Goal: Information Seeking & Learning: Learn about a topic

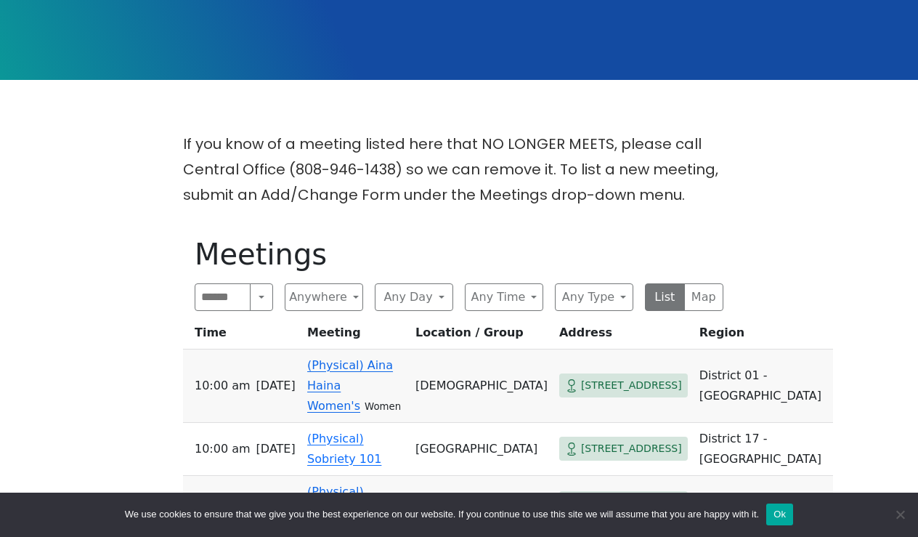
scroll to position [281, 0]
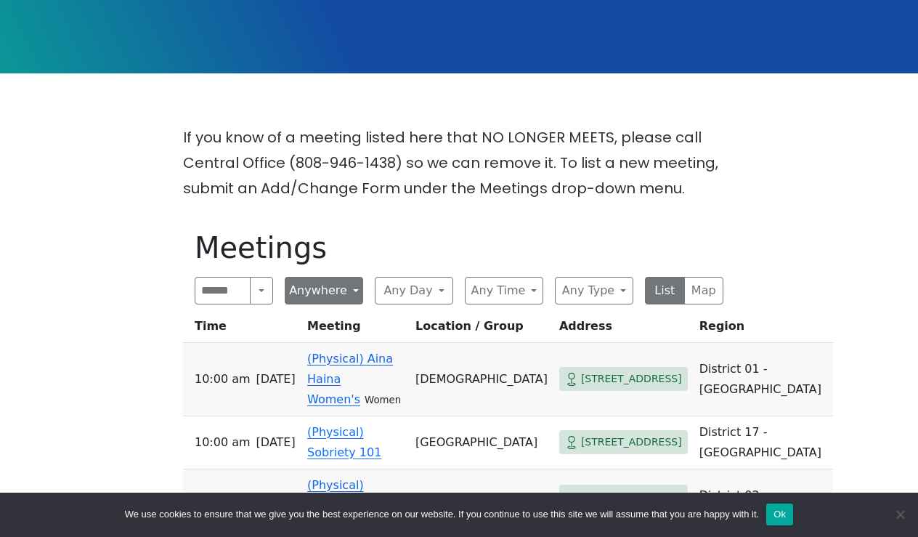
click at [331, 294] on button "Anywhere" at bounding box center [324, 291] width 78 height 28
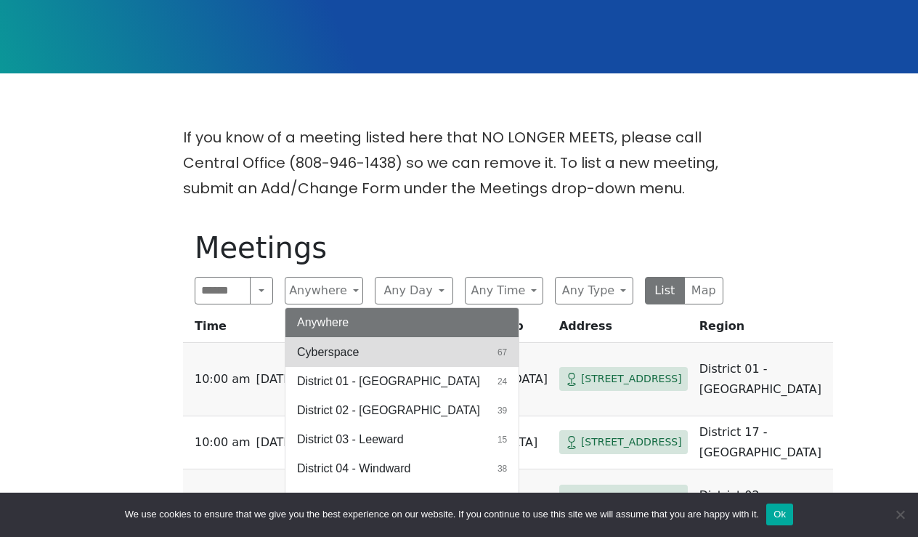
click at [339, 347] on span "Cyberspace" at bounding box center [328, 352] width 62 height 17
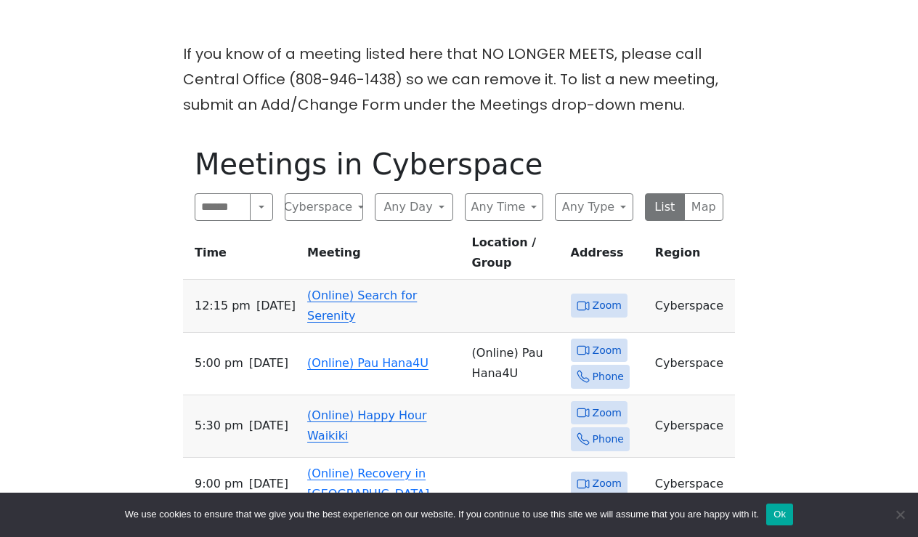
scroll to position [397, 0]
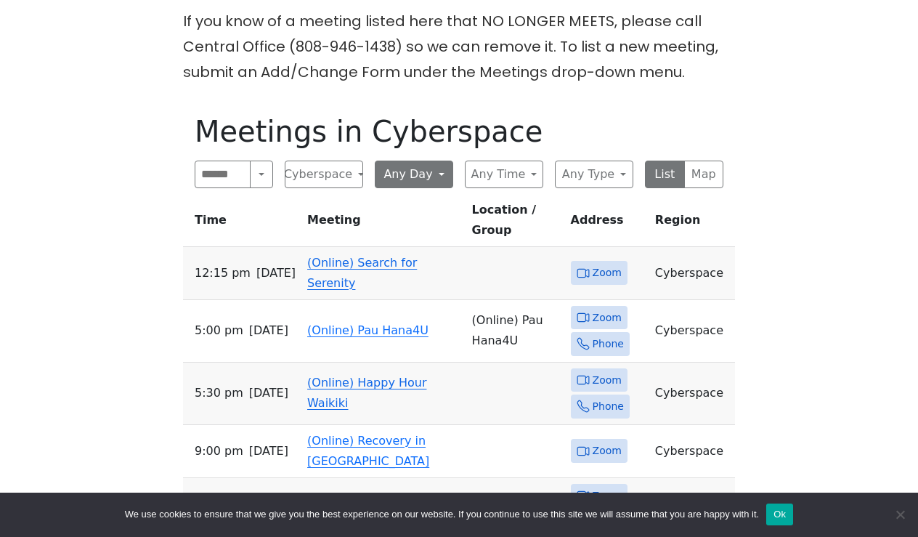
click at [430, 174] on button "Any Day" at bounding box center [414, 175] width 78 height 28
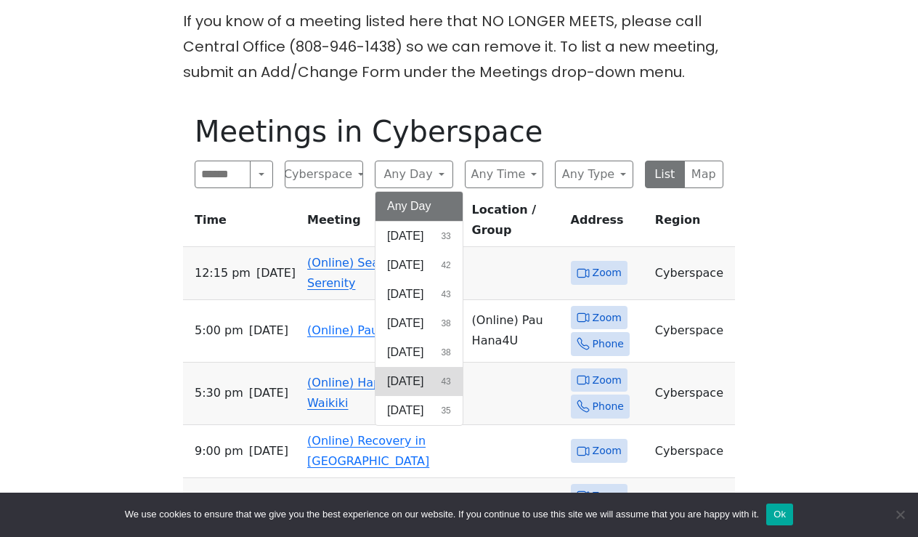
click at [415, 376] on span "[DATE]" at bounding box center [405, 381] width 36 height 17
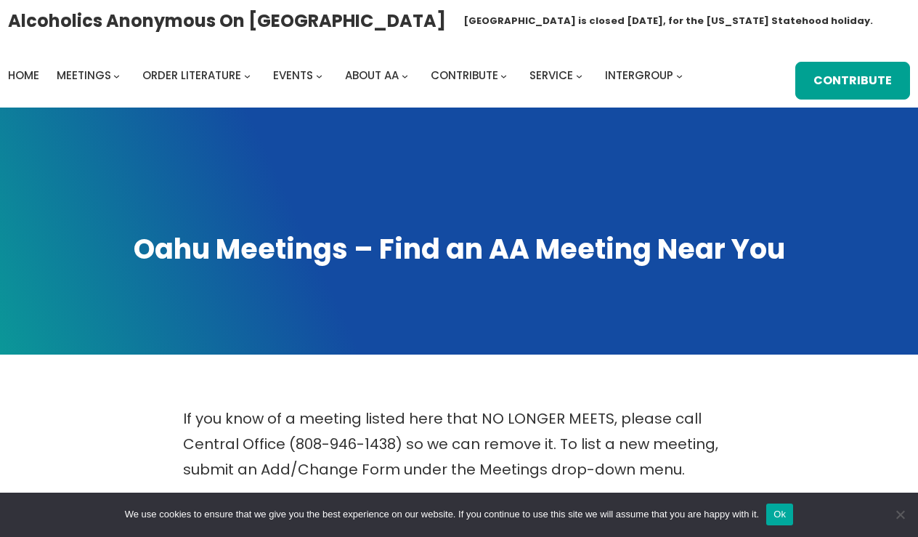
click at [792, 520] on button "Ok" at bounding box center [780, 515] width 27 height 22
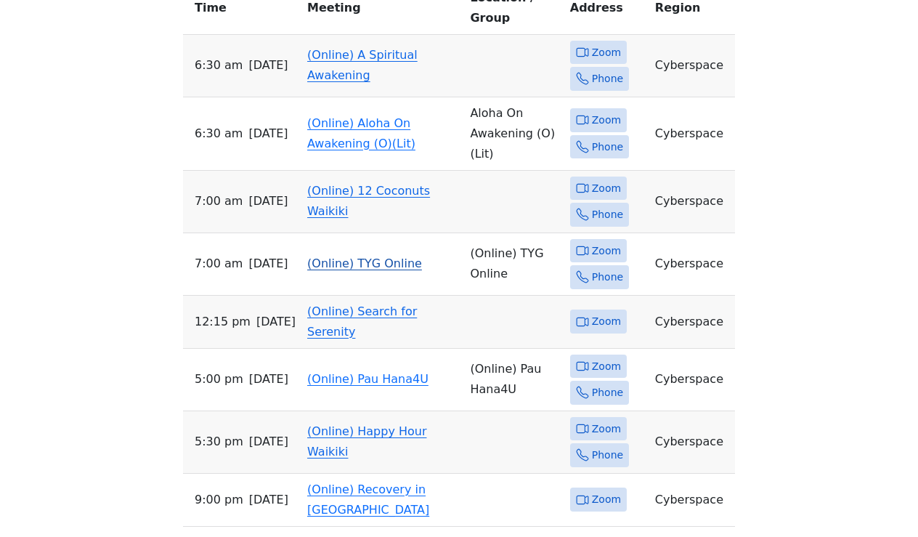
scroll to position [644, 0]
click at [313, 296] on td "(Online) Search for Serenity" at bounding box center [383, 322] width 163 height 53
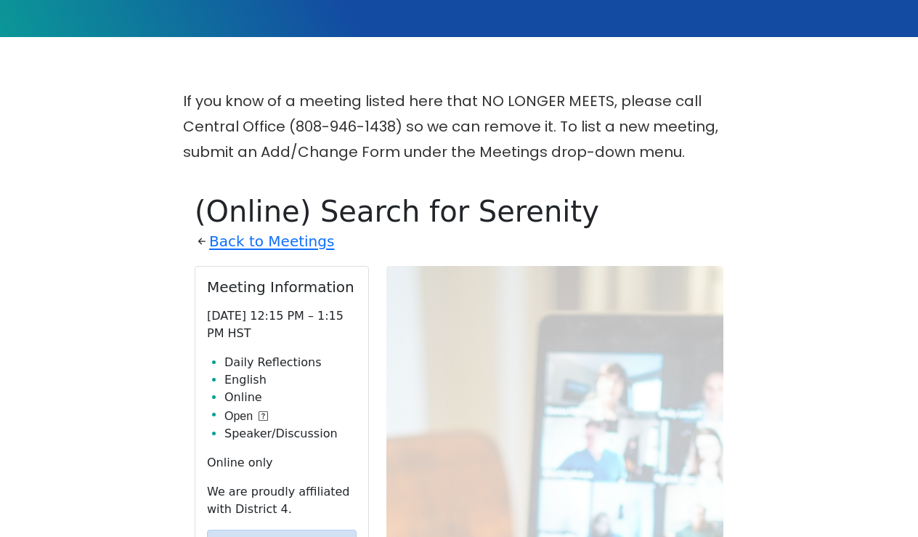
scroll to position [323, 0]
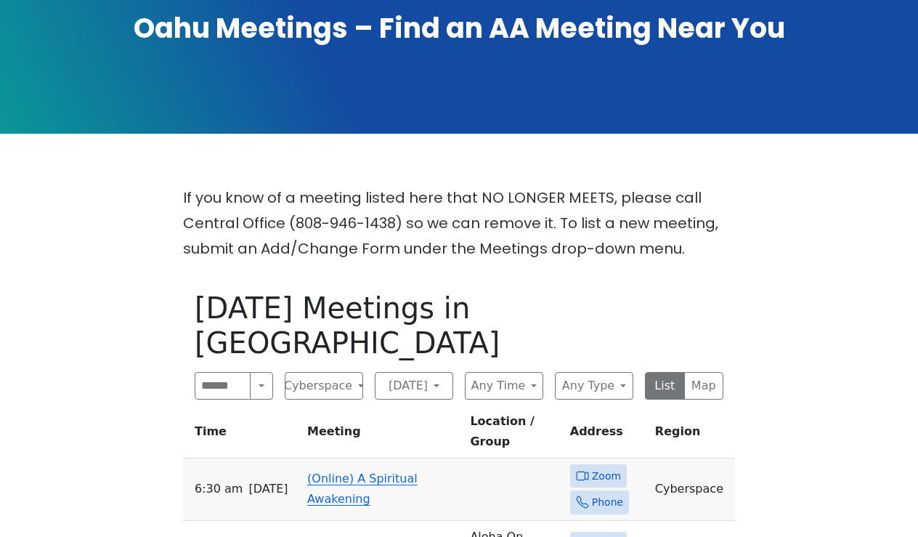
scroll to position [238, 0]
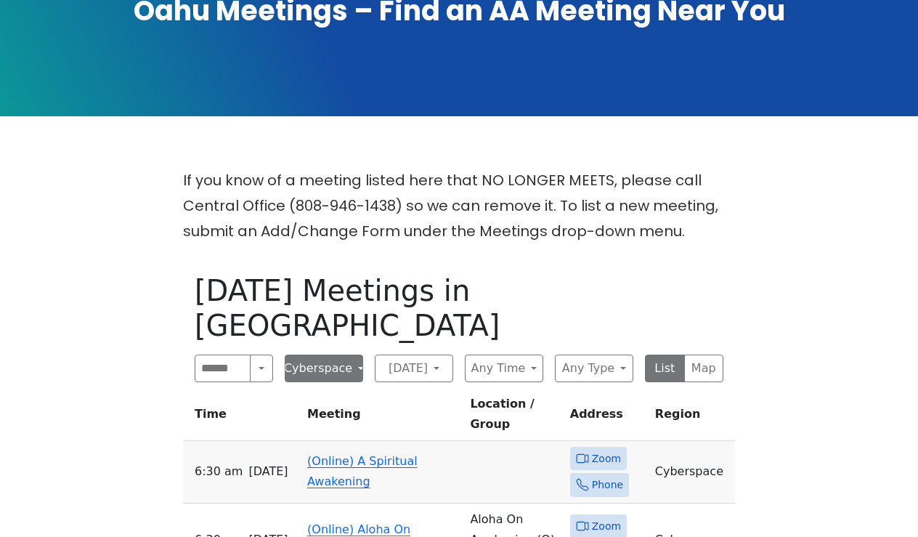
click at [361, 355] on button "Cyberspace" at bounding box center [324, 369] width 78 height 28
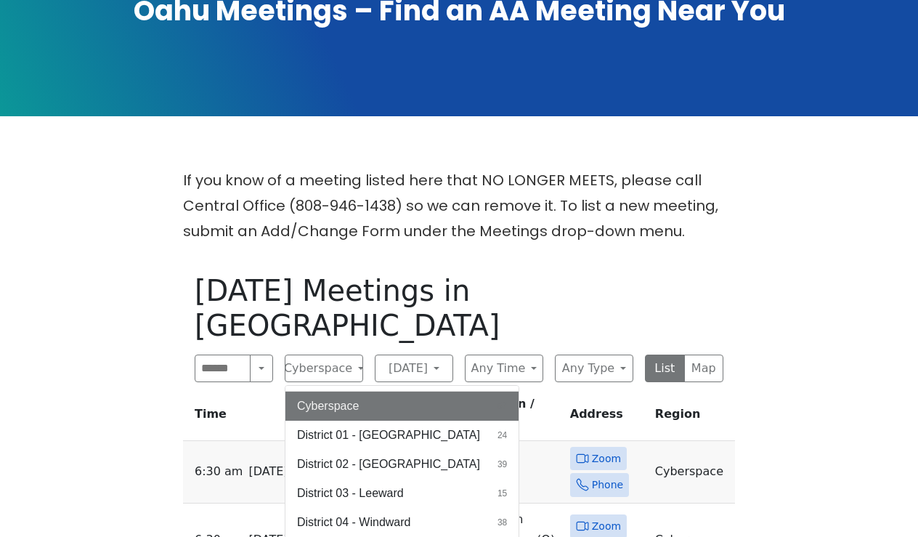
scroll to position [24, 0]
click at [660, 168] on p "If you know of a meeting listed here that NO LONGER MEETS, please call Central …" at bounding box center [459, 206] width 552 height 76
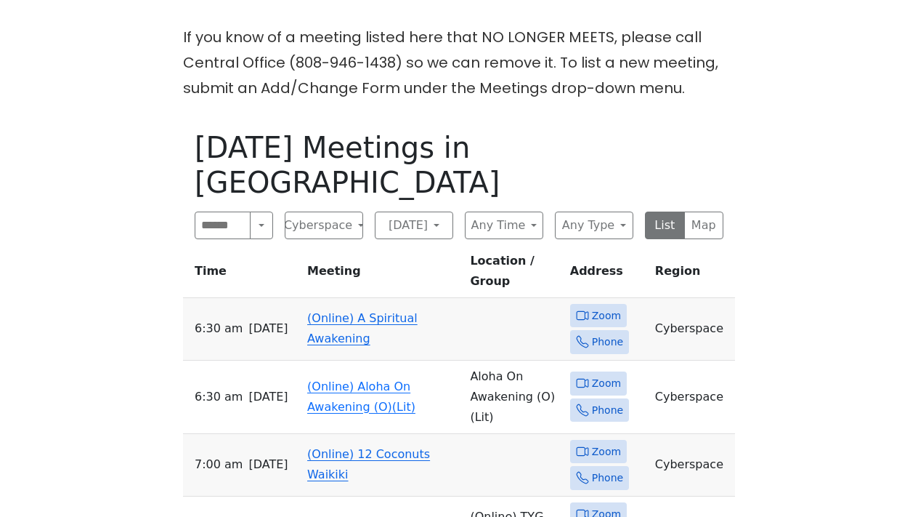
scroll to position [472, 0]
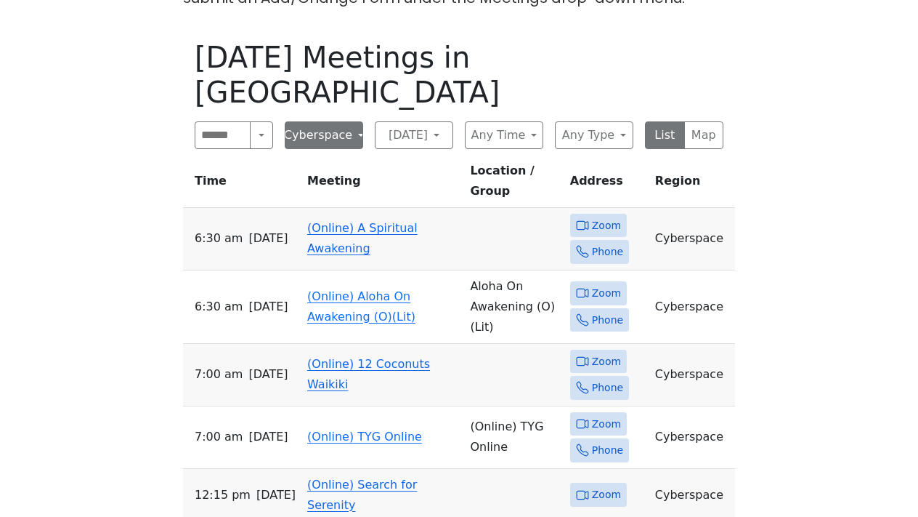
click at [358, 121] on button "Cyberspace" at bounding box center [324, 135] width 78 height 28
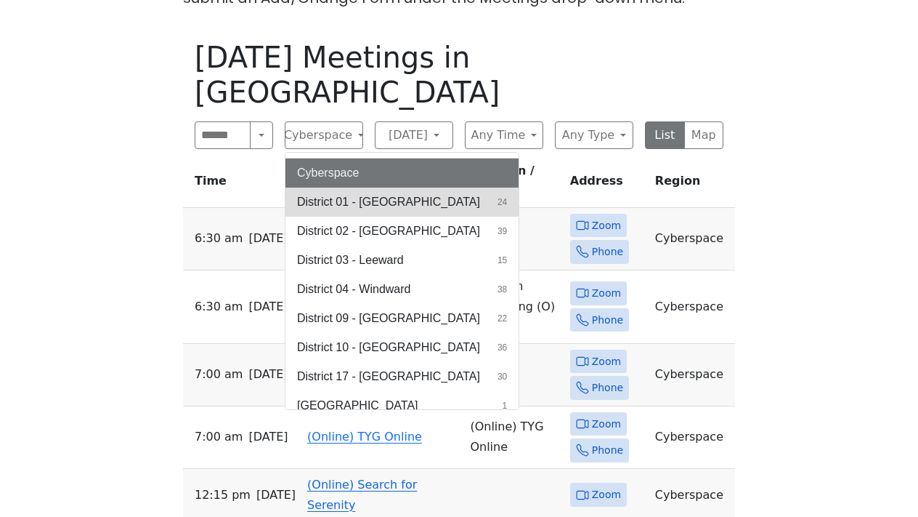
click at [355, 193] on span "District 01 - [GEOGRAPHIC_DATA]" at bounding box center [388, 201] width 183 height 17
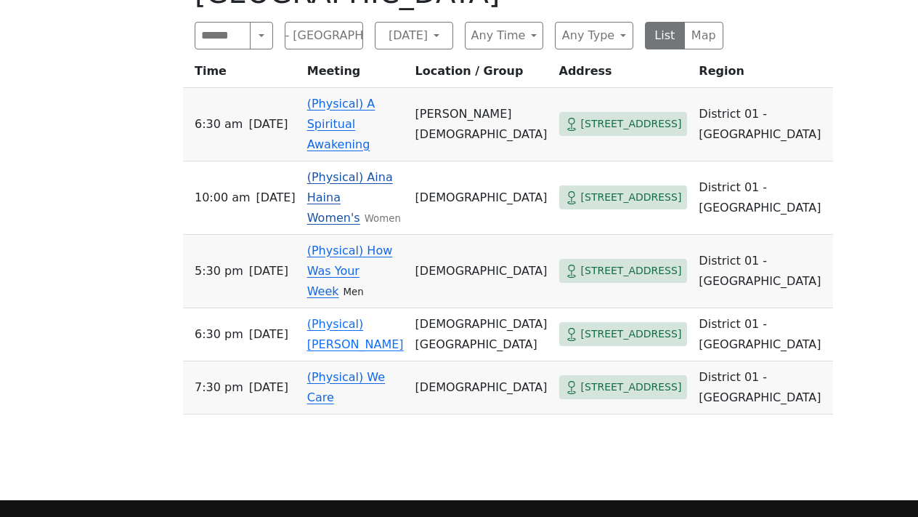
scroll to position [605, 0]
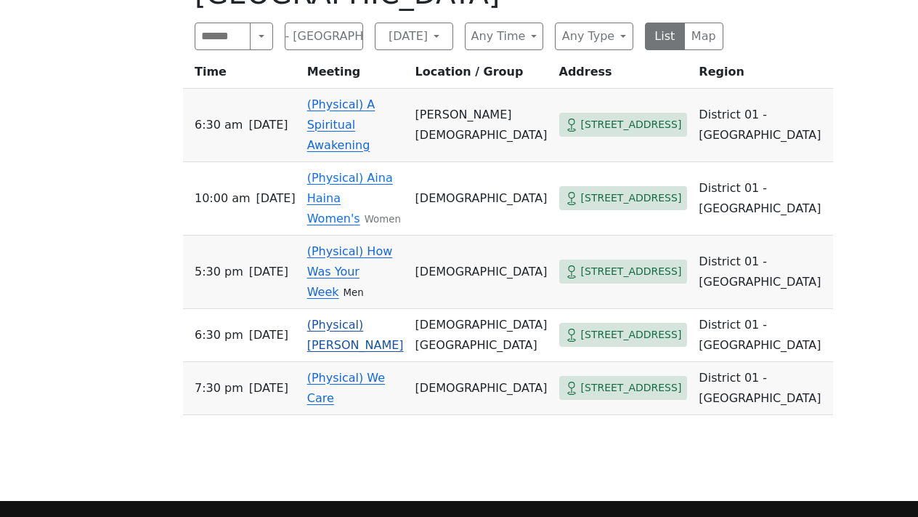
click at [335, 318] on link "(Physical) [PERSON_NAME]" at bounding box center [355, 335] width 97 height 34
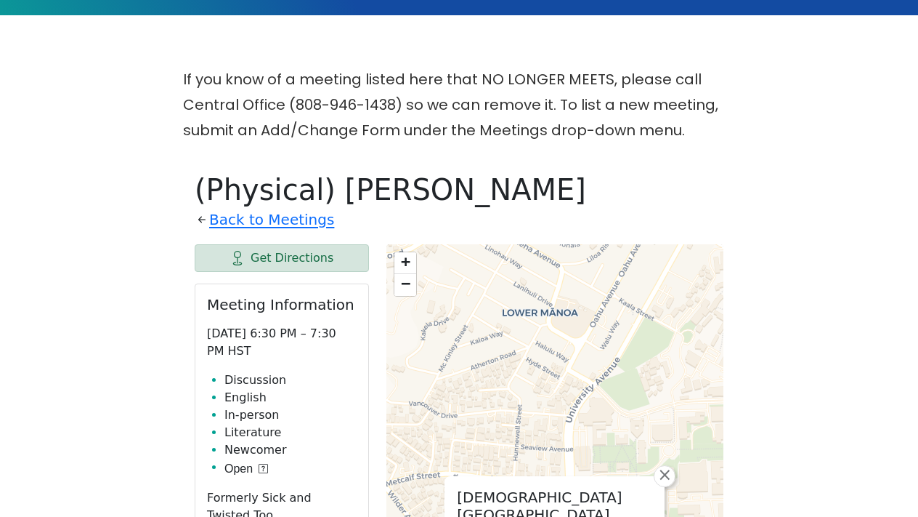
scroll to position [284, 0]
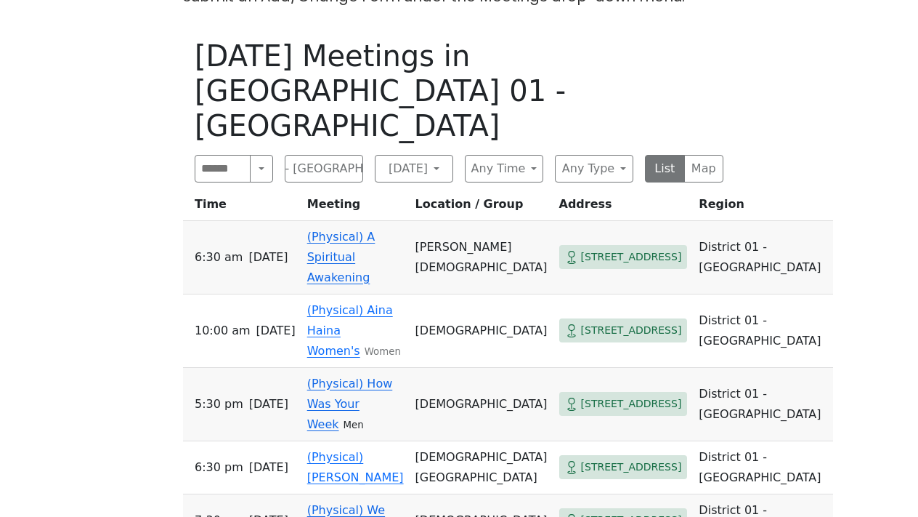
scroll to position [474, 0]
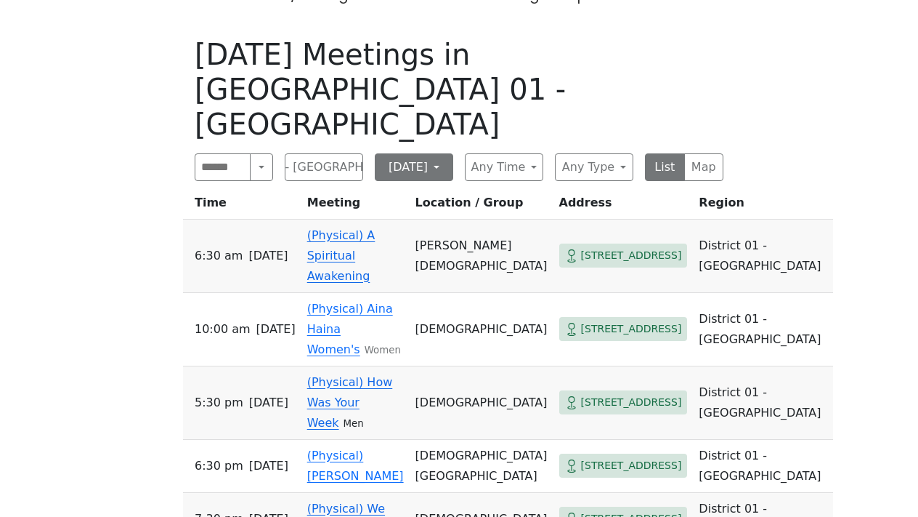
click at [444, 153] on button "[DATE]" at bounding box center [414, 167] width 78 height 28
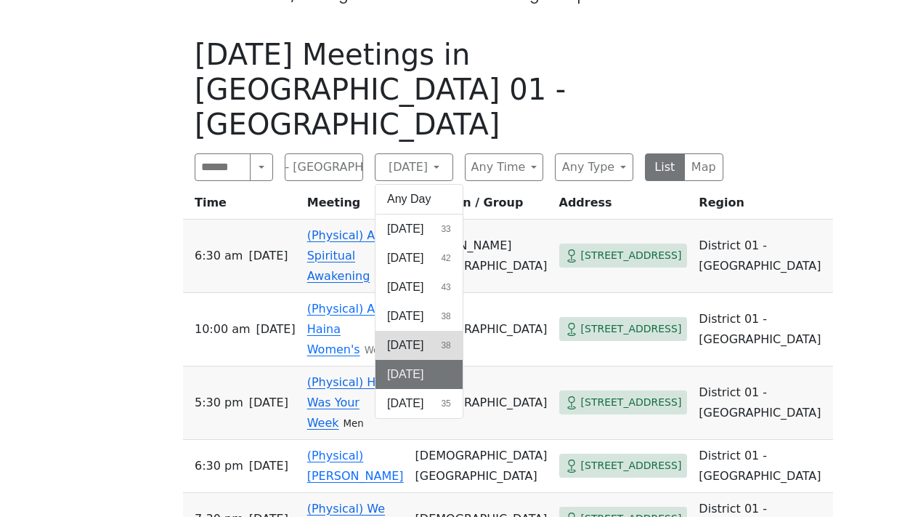
click at [424, 336] on span "[DATE]" at bounding box center [405, 344] width 36 height 17
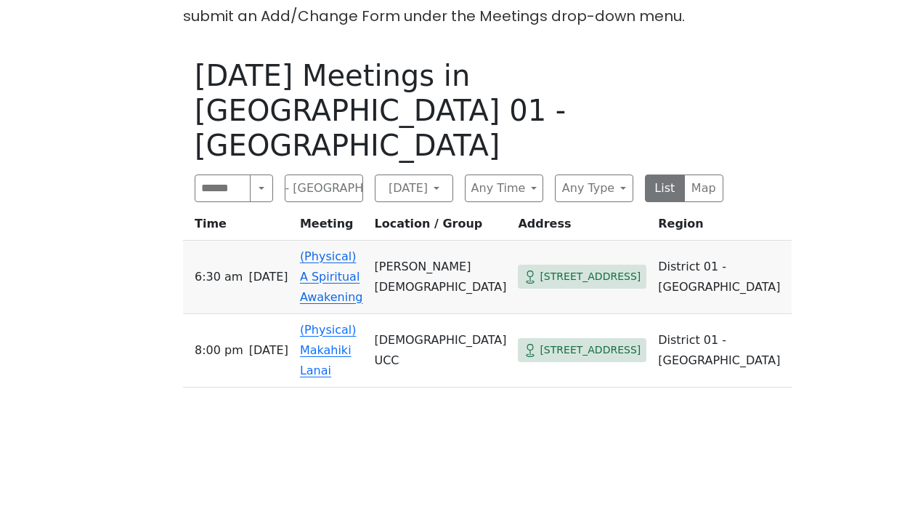
scroll to position [452, 0]
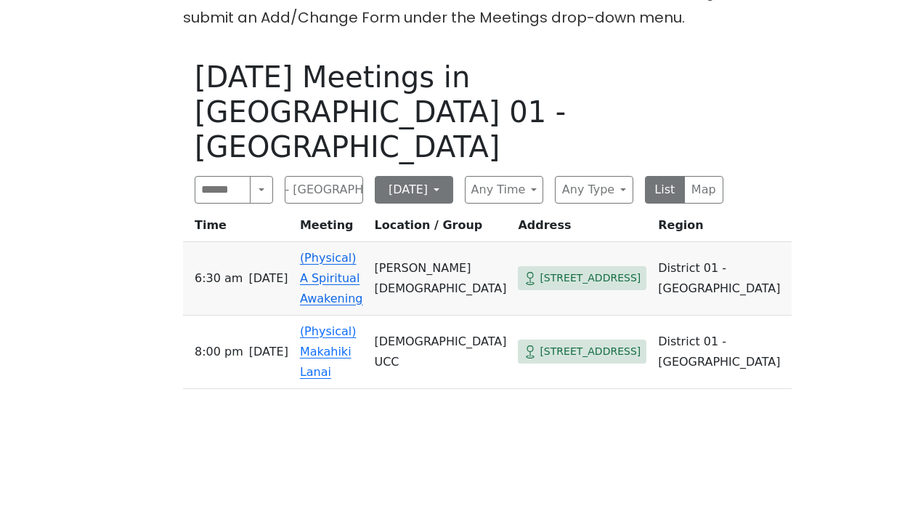
click at [442, 176] on button "[DATE]" at bounding box center [414, 190] width 78 height 28
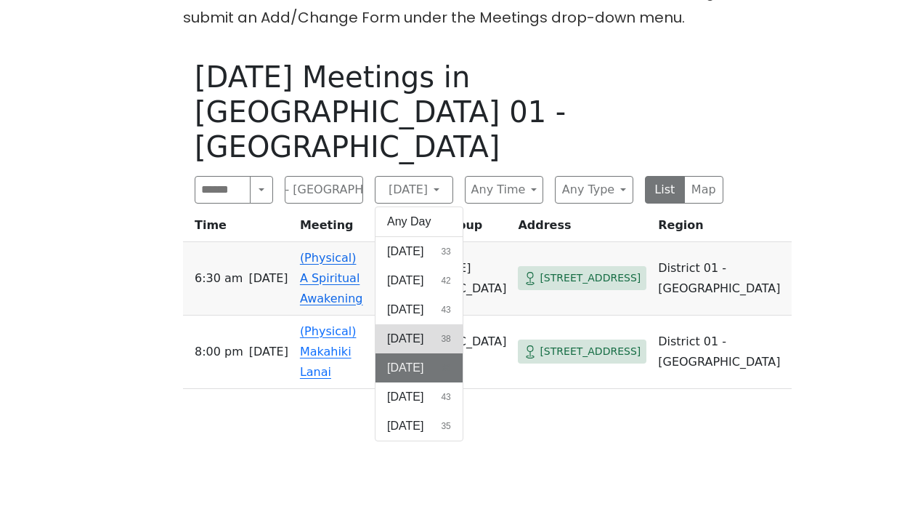
click at [424, 330] on span "[DATE]" at bounding box center [405, 338] width 36 height 17
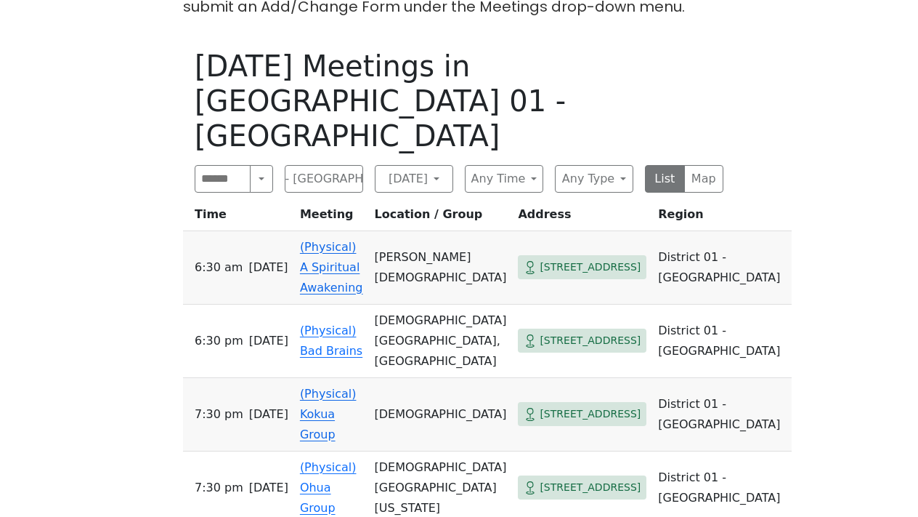
scroll to position [463, 0]
click at [363, 323] on link "(Physical) Bad Brains" at bounding box center [331, 340] width 62 height 34
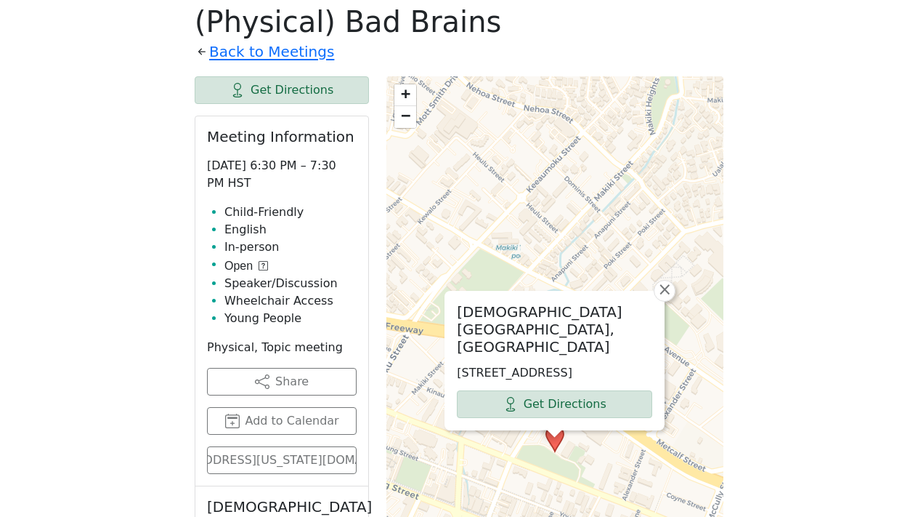
scroll to position [482, 0]
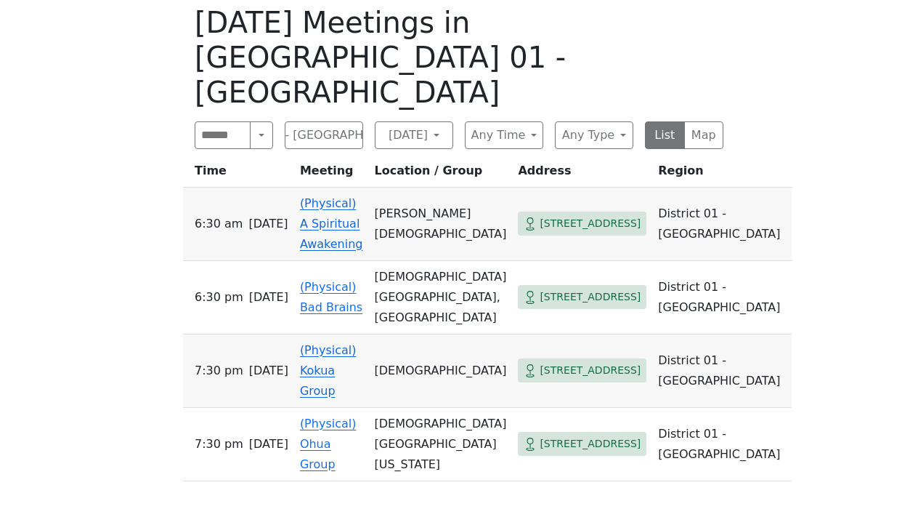
scroll to position [504, 0]
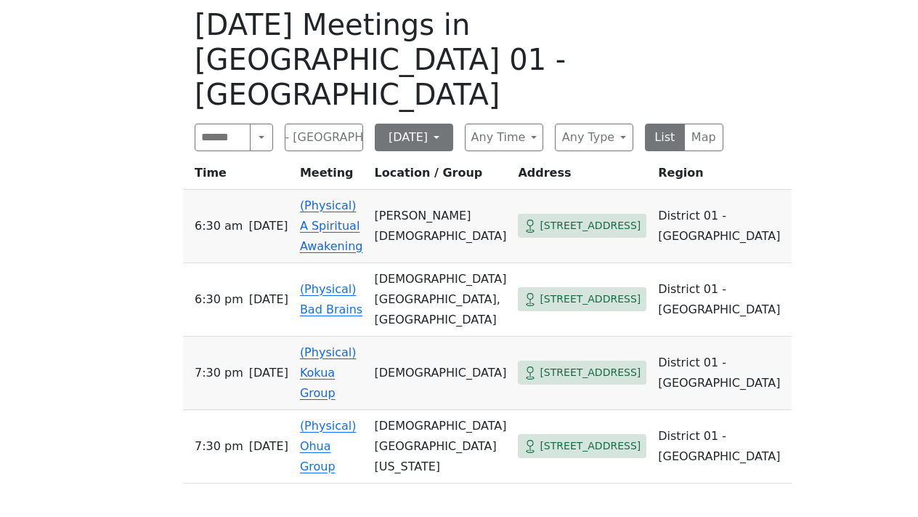
click at [445, 124] on button "[DATE]" at bounding box center [414, 138] width 78 height 28
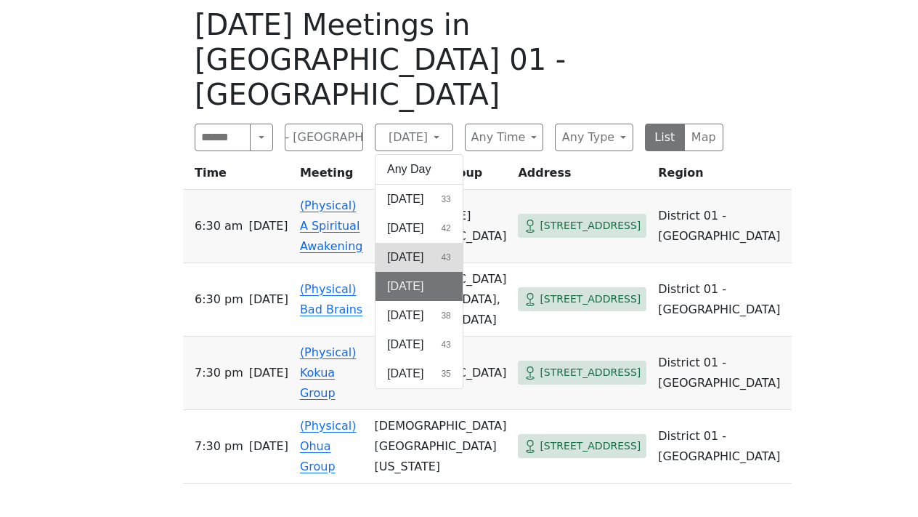
click at [426, 243] on button "[DATE] 43" at bounding box center [419, 257] width 87 height 29
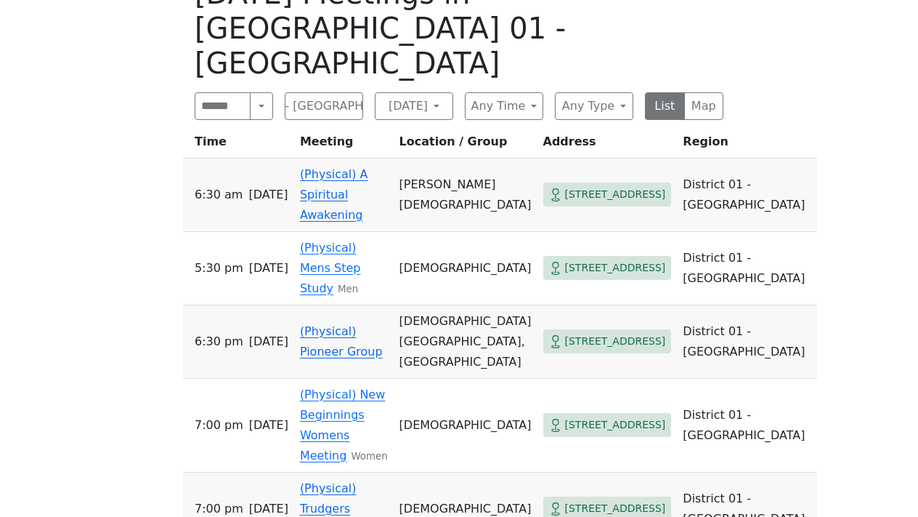
scroll to position [530, 0]
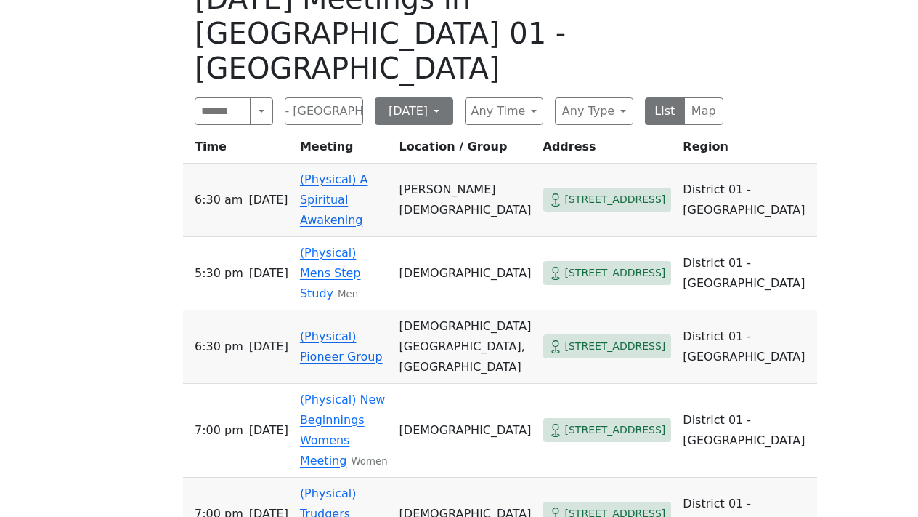
click at [440, 97] on button "[DATE]" at bounding box center [414, 111] width 78 height 28
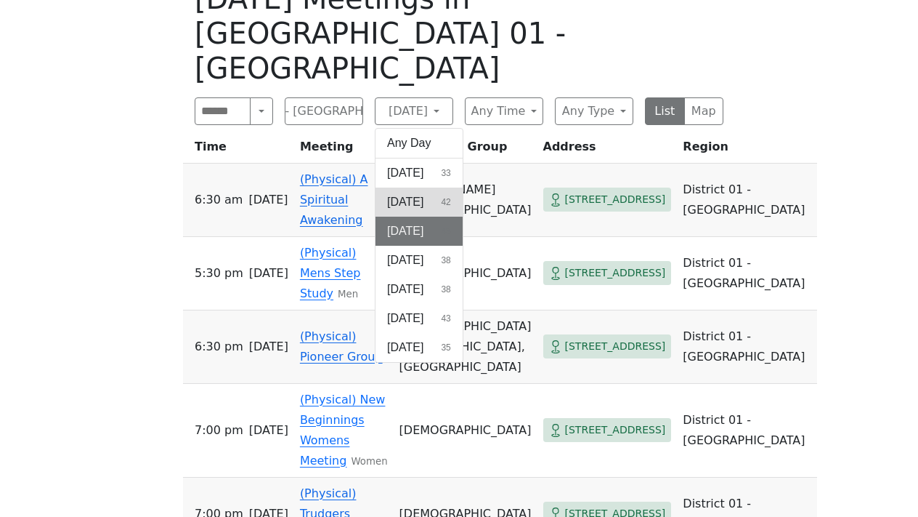
click at [418, 187] on button "[DATE] 42" at bounding box center [419, 201] width 87 height 29
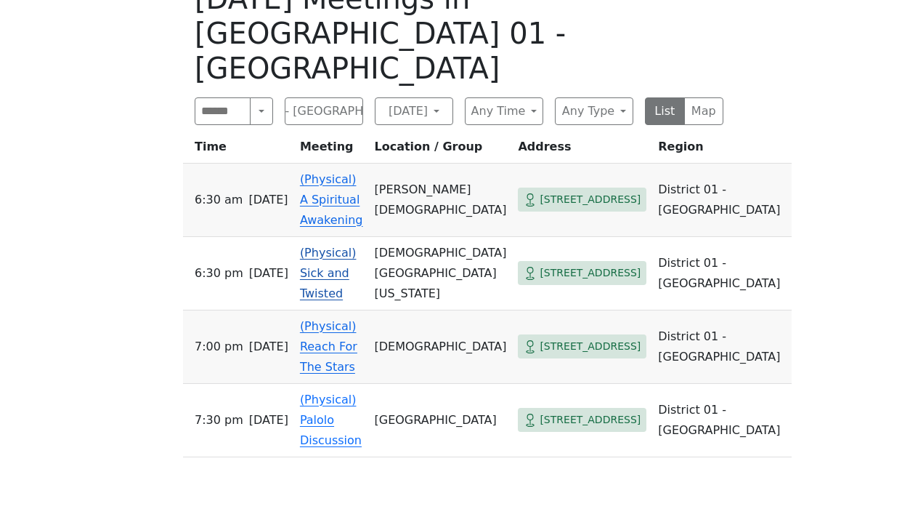
click at [357, 246] on link "(Physical) Sick and Twisted" at bounding box center [328, 273] width 57 height 54
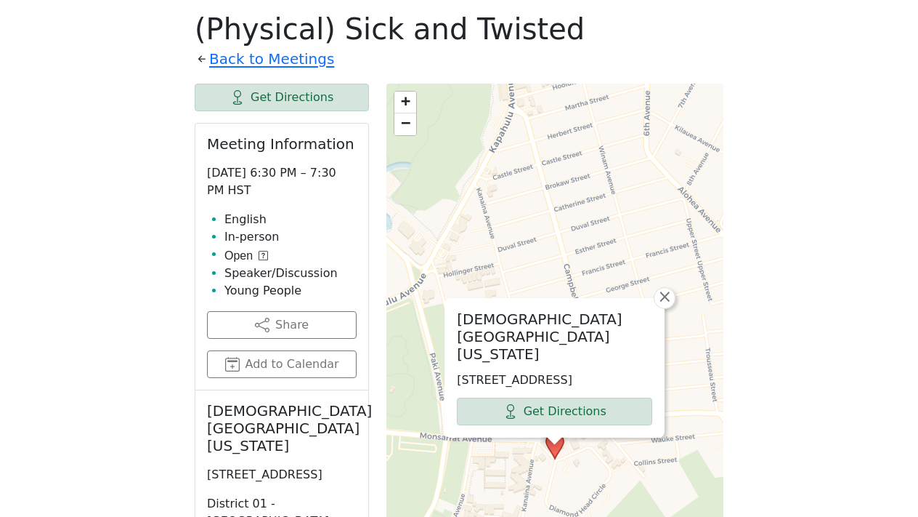
scroll to position [530, 0]
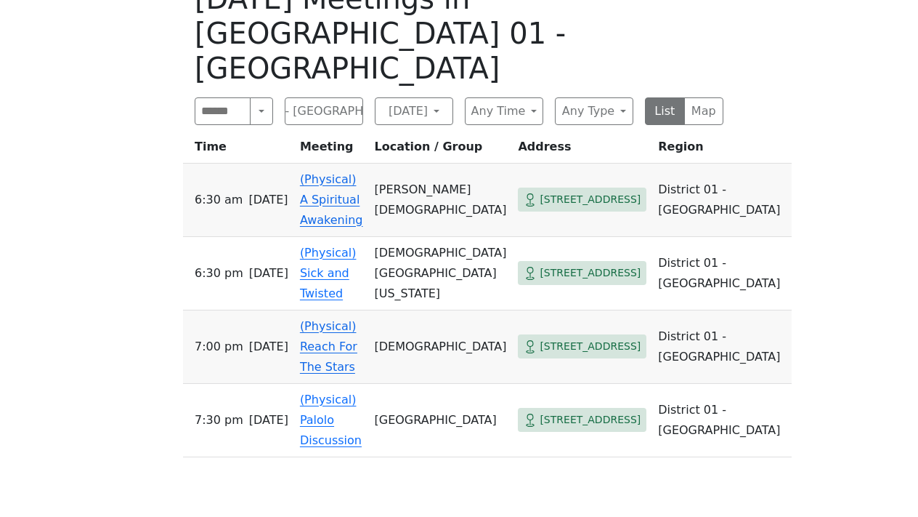
click at [347, 310] on td "(Physical) Reach For The Stars" at bounding box center [331, 346] width 75 height 73
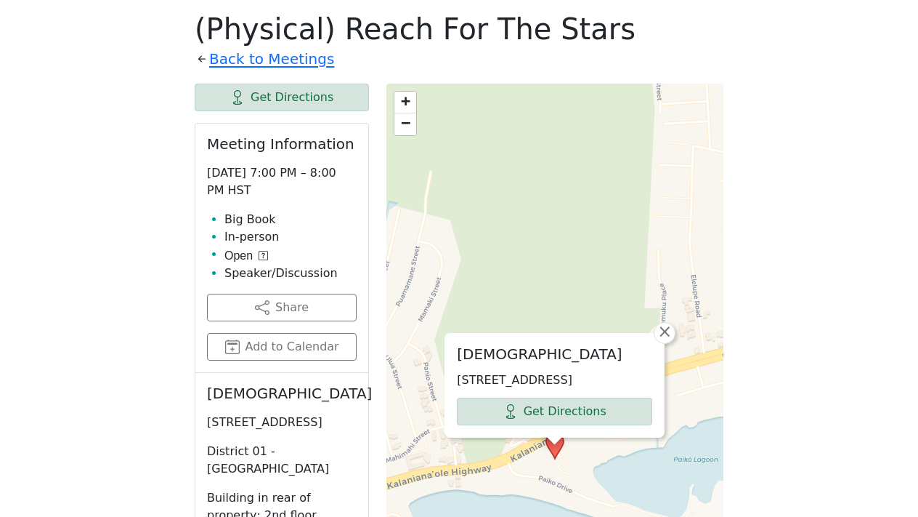
scroll to position [530, 0]
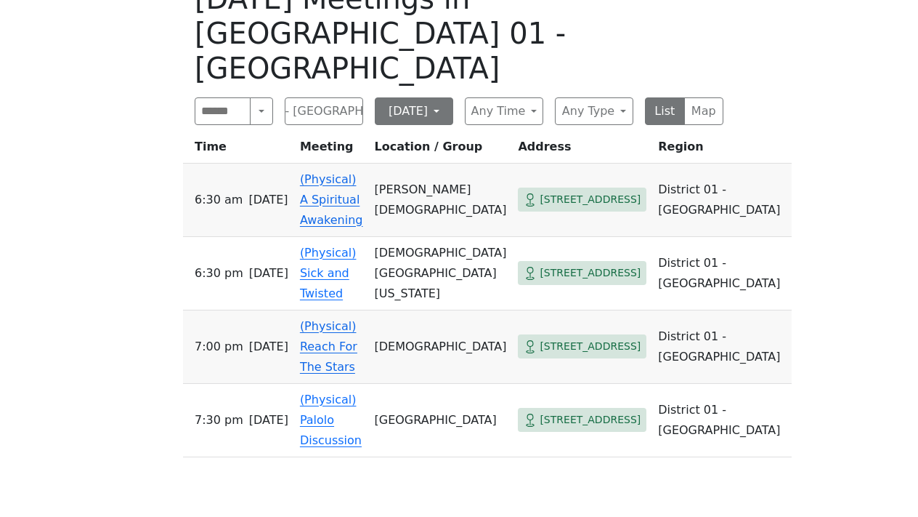
click at [434, 97] on button "[DATE]" at bounding box center [414, 111] width 78 height 28
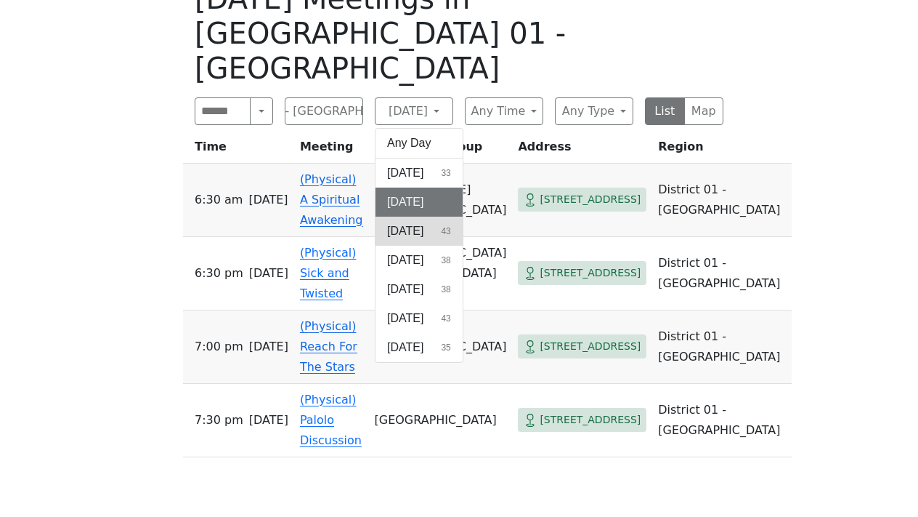
click at [416, 222] on span "[DATE]" at bounding box center [405, 230] width 36 height 17
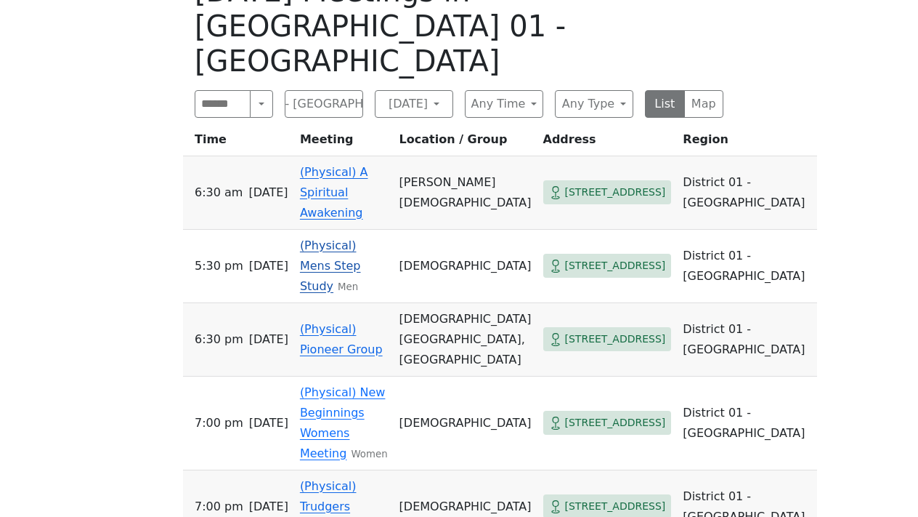
scroll to position [537, 0]
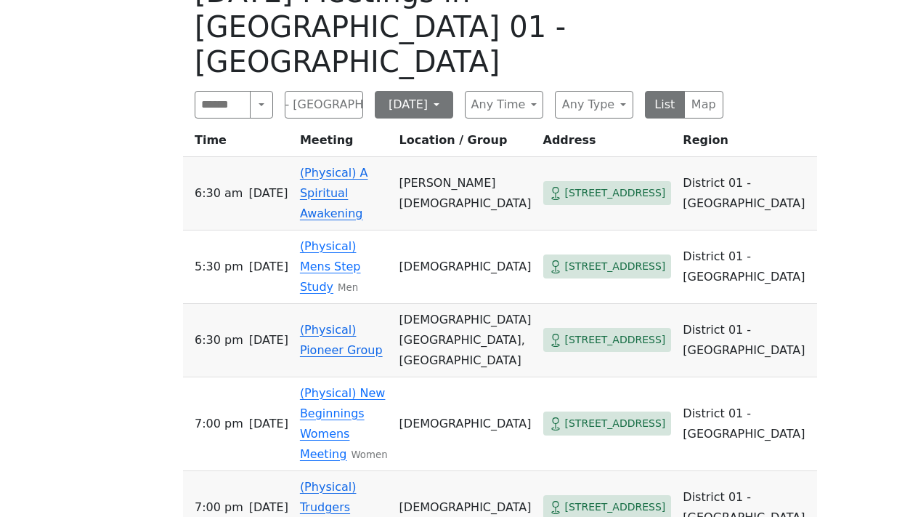
click at [449, 91] on button "[DATE]" at bounding box center [414, 105] width 78 height 28
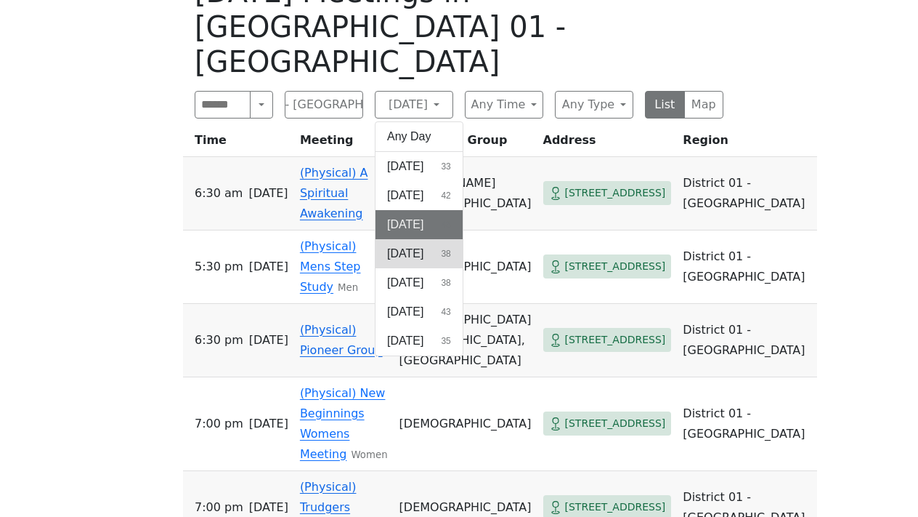
click at [418, 245] on span "[DATE]" at bounding box center [405, 253] width 36 height 17
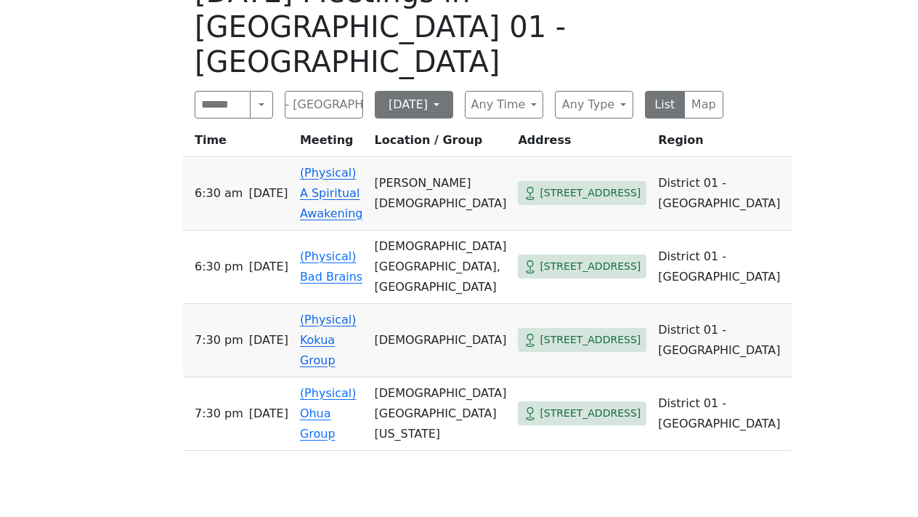
click at [432, 91] on button "[DATE]" at bounding box center [414, 105] width 78 height 28
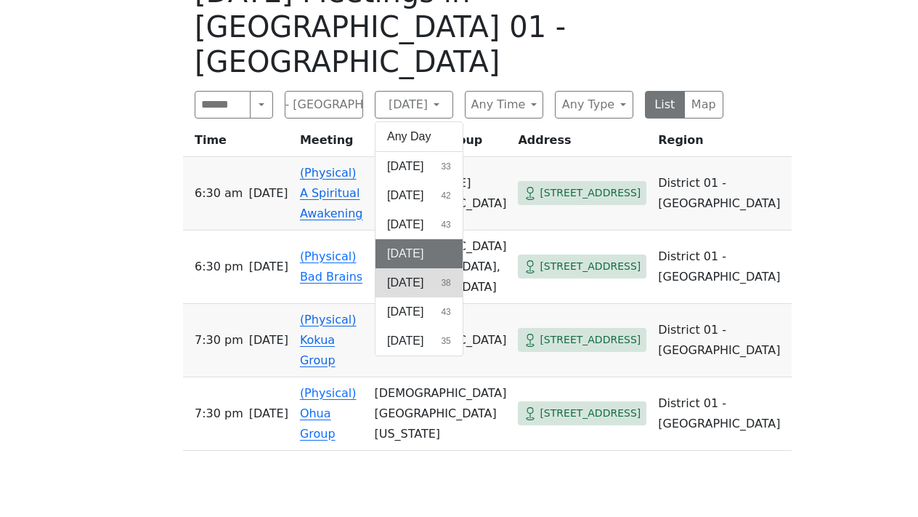
click at [418, 274] on span "[DATE]" at bounding box center [405, 282] width 36 height 17
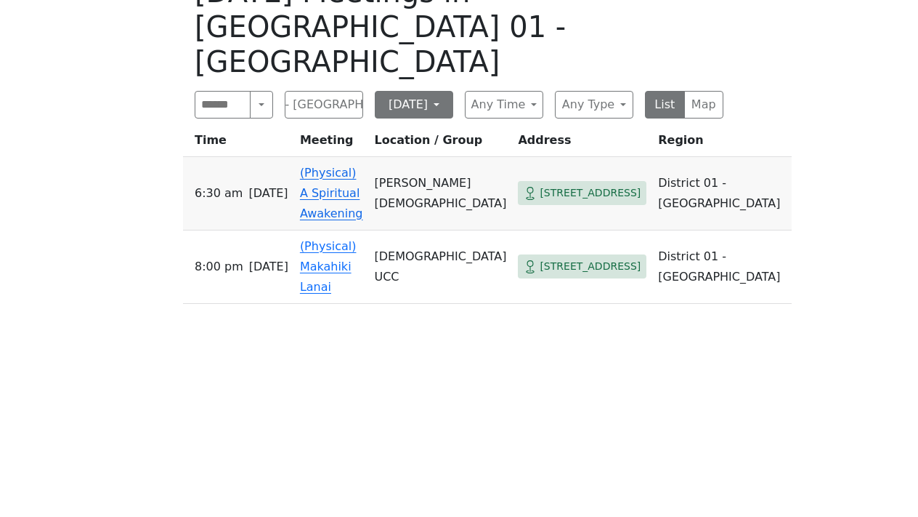
click at [439, 91] on button "[DATE]" at bounding box center [414, 105] width 78 height 28
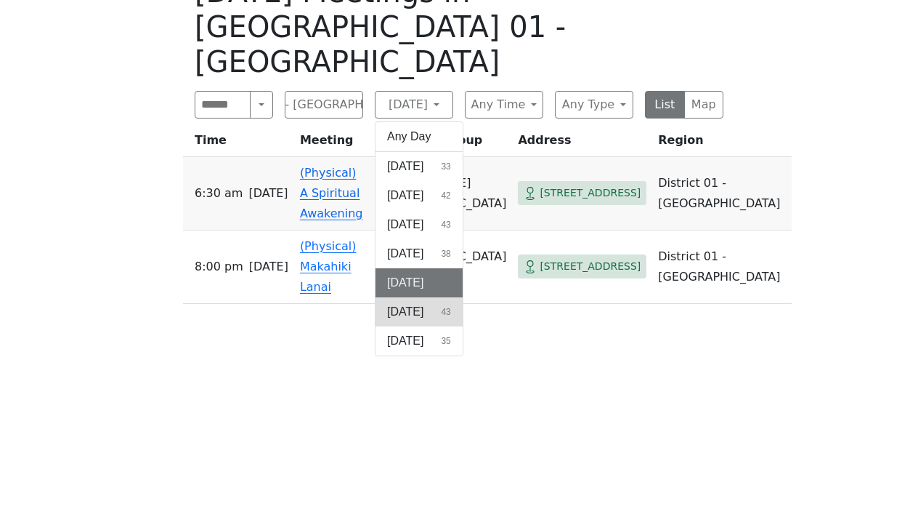
click at [414, 303] on span "[DATE]" at bounding box center [405, 311] width 36 height 17
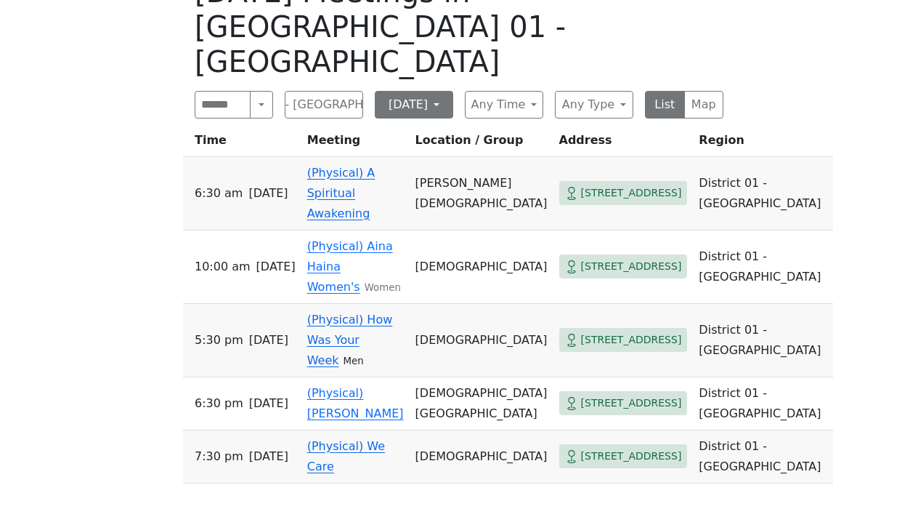
click at [425, 91] on button "[DATE]" at bounding box center [414, 105] width 78 height 28
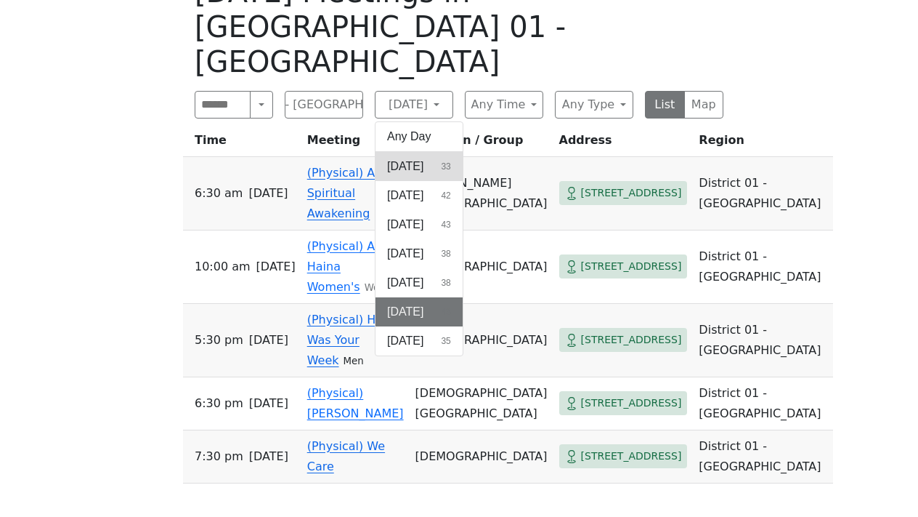
click at [413, 158] on span "[DATE]" at bounding box center [405, 166] width 36 height 17
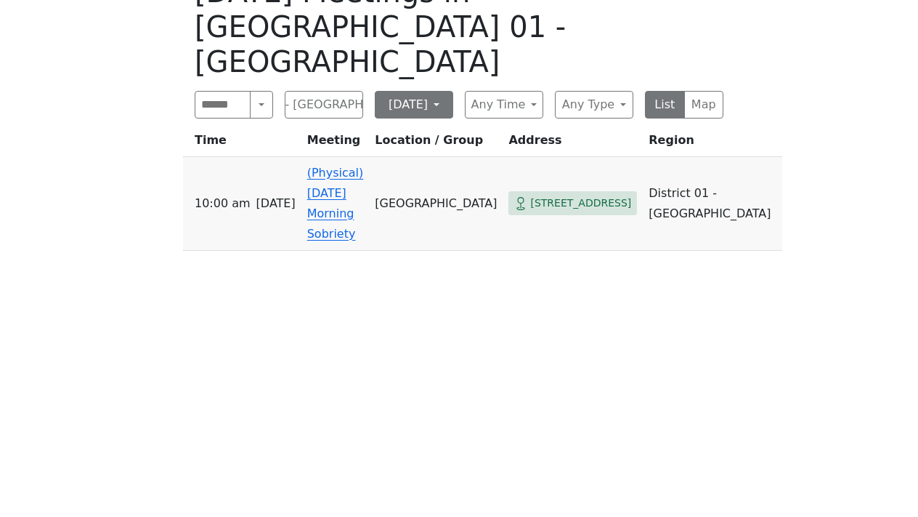
click at [429, 91] on button "[DATE]" at bounding box center [414, 105] width 78 height 28
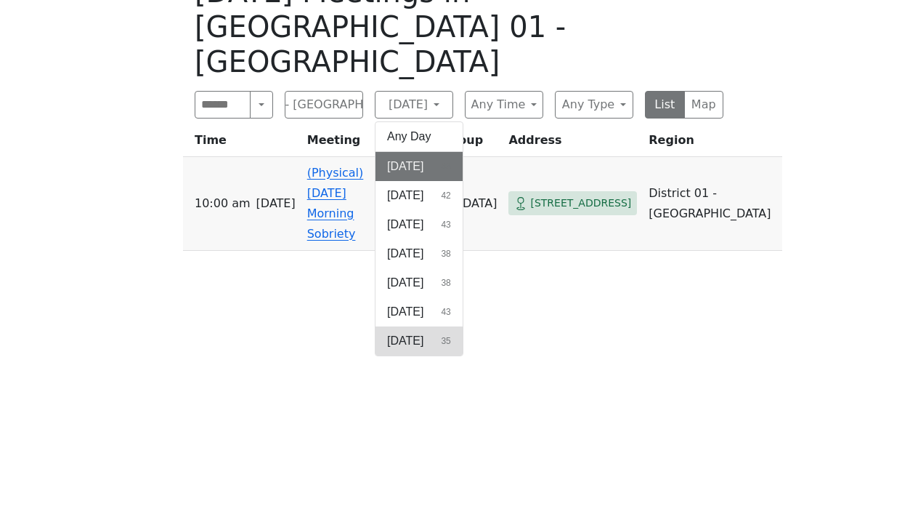
click at [424, 332] on span "[DATE]" at bounding box center [405, 340] width 36 height 17
